Goal: Information Seeking & Learning: Learn about a topic

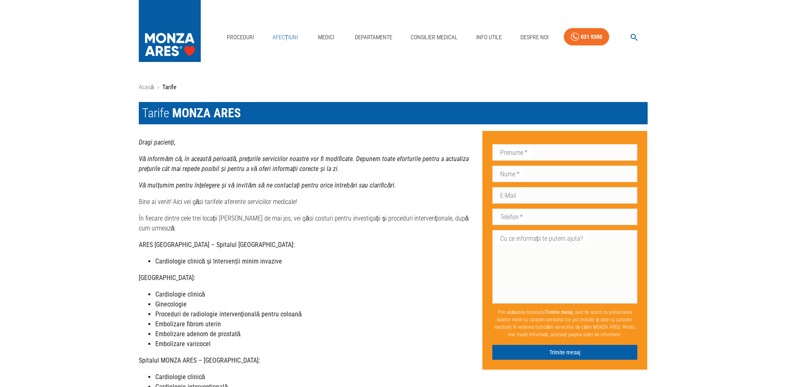
click at [291, 29] on link "Afecțiuni" at bounding box center [285, 37] width 32 height 17
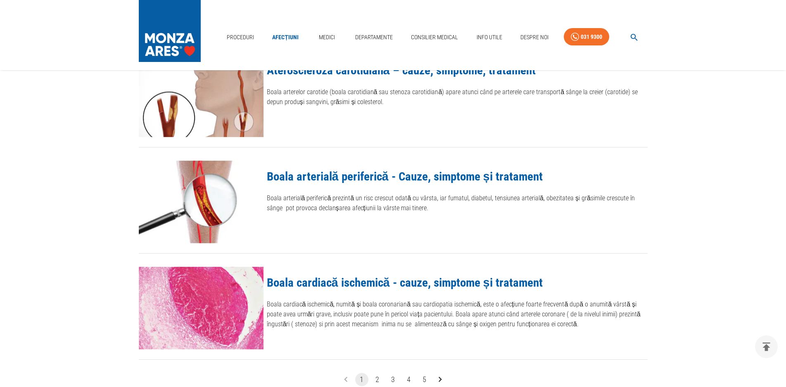
scroll to position [951, 0]
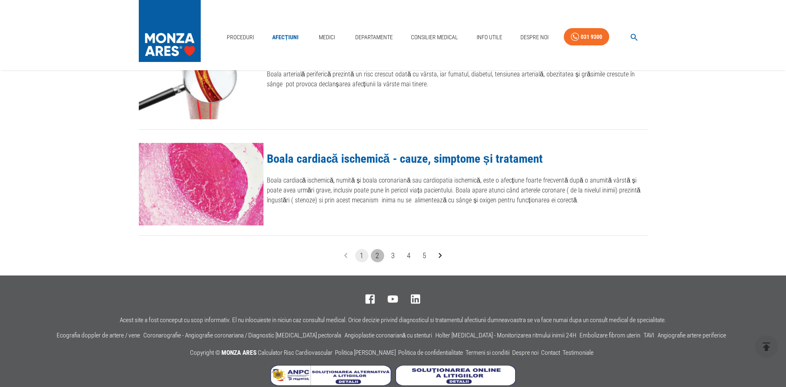
click at [378, 257] on button "2" at bounding box center [377, 255] width 13 height 13
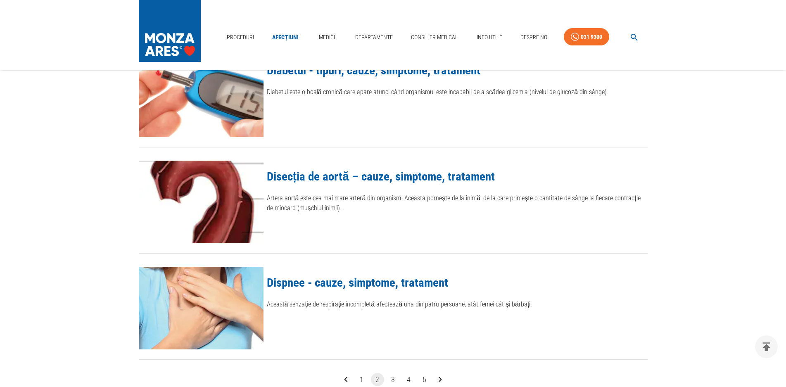
scroll to position [965, 0]
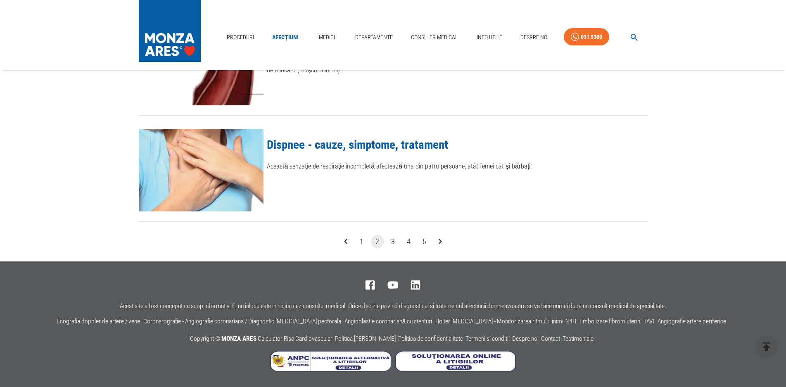
click at [396, 245] on button "3" at bounding box center [393, 241] width 13 height 13
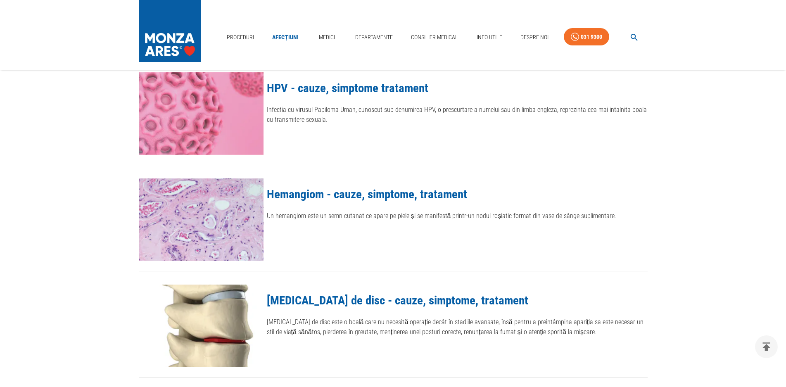
scroll to position [744, 0]
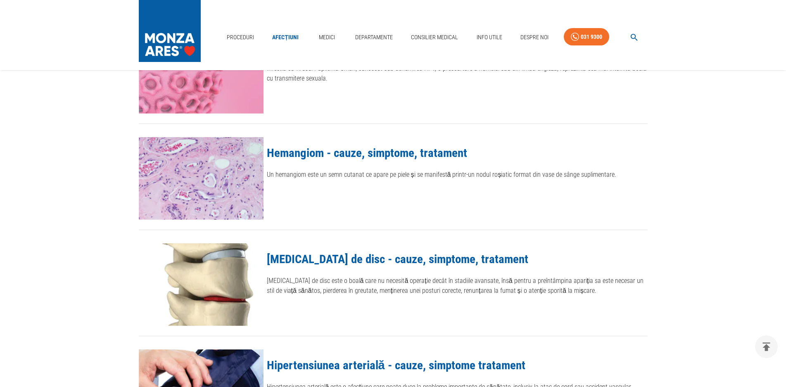
click at [463, 258] on link "[MEDICAL_DATA] de disc - cauze, simptome, tratament" at bounding box center [398, 259] width 262 height 14
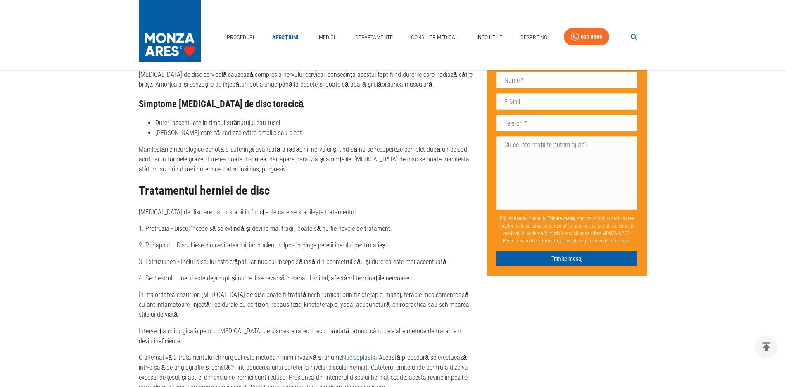
scroll to position [1219, 0]
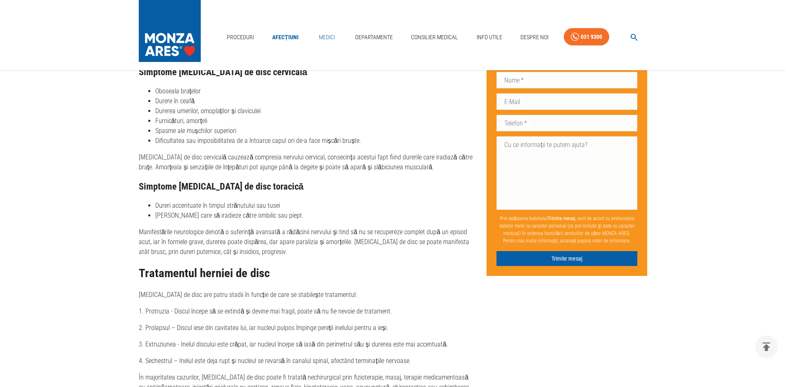
click at [335, 29] on link "Medici" at bounding box center [327, 37] width 26 height 17
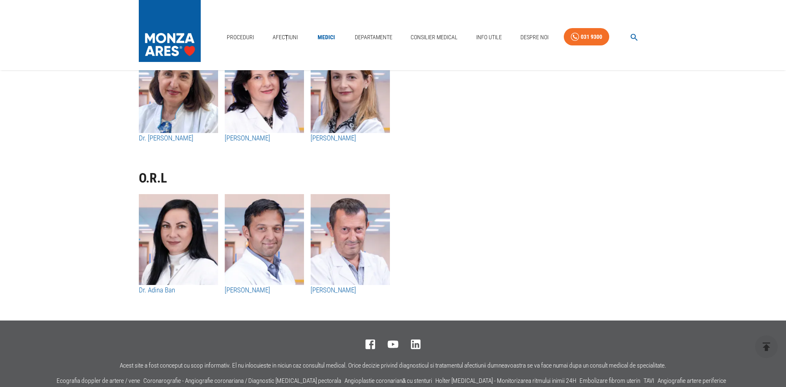
scroll to position [4275, 0]
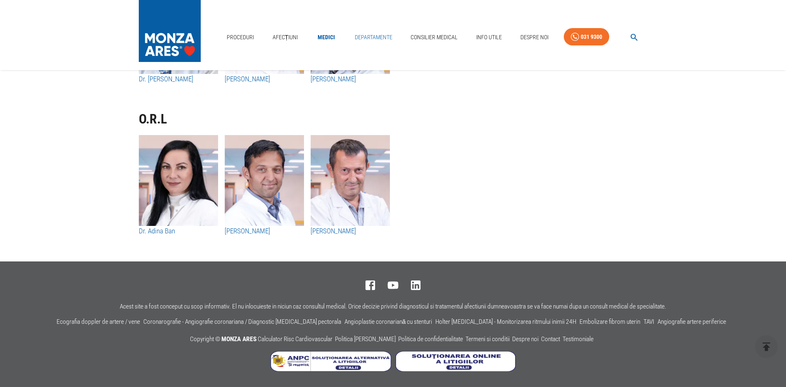
click at [376, 29] on link "Departamente" at bounding box center [374, 37] width 44 height 17
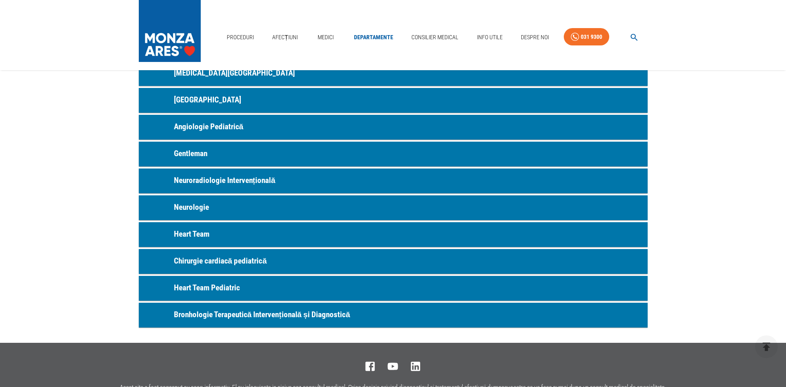
scroll to position [453, 0]
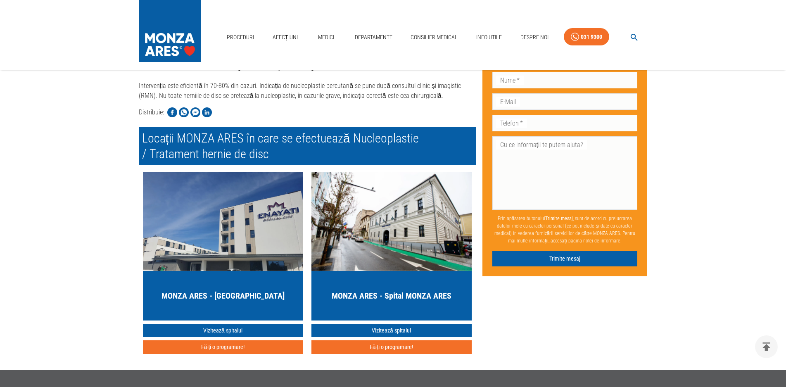
scroll to position [1421, 0]
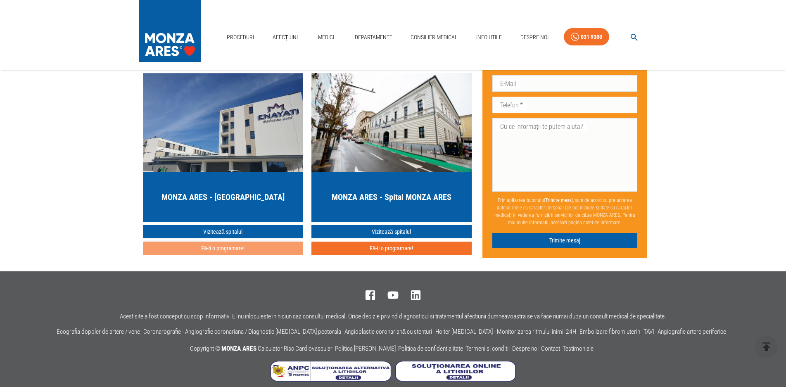
click at [238, 242] on button "Fă-ți o programare!" at bounding box center [223, 249] width 160 height 14
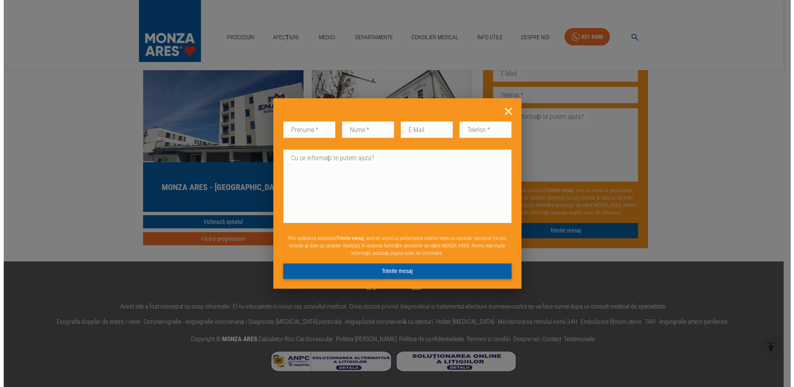
scroll to position [1296, 0]
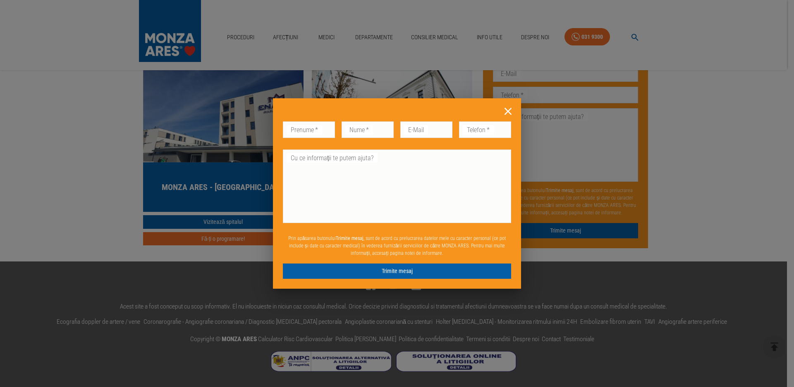
click at [503, 111] on icon at bounding box center [507, 111] width 13 height 13
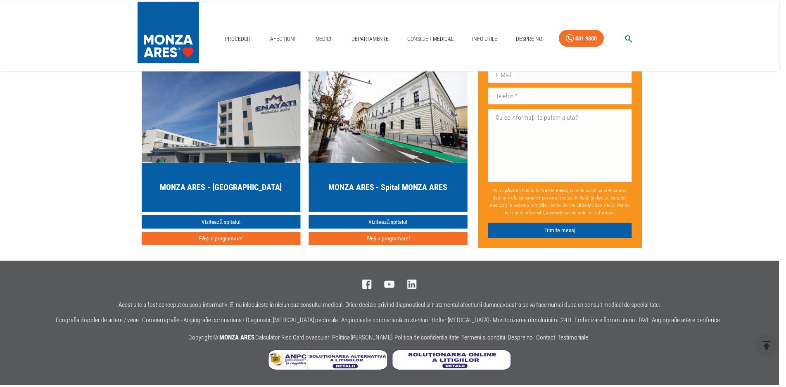
scroll to position [1287, 0]
